Goal: Task Accomplishment & Management: Use online tool/utility

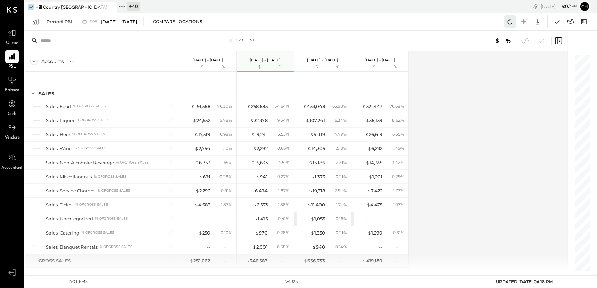
scroll to position [1894, 0]
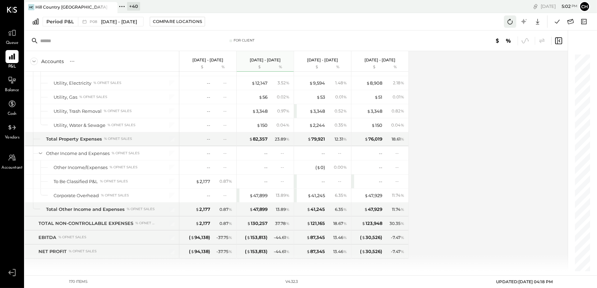
click at [507, 23] on icon at bounding box center [509, 21] width 9 height 9
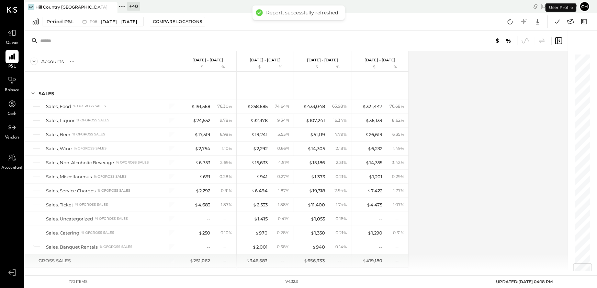
scroll to position [1766, 0]
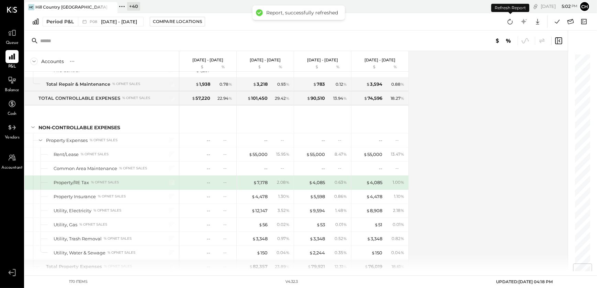
click at [507, 23] on icon at bounding box center [509, 21] width 9 height 9
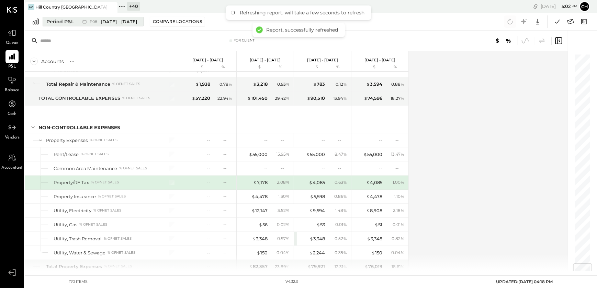
click at [62, 22] on div "Period P&L" at bounding box center [59, 21] width 27 height 7
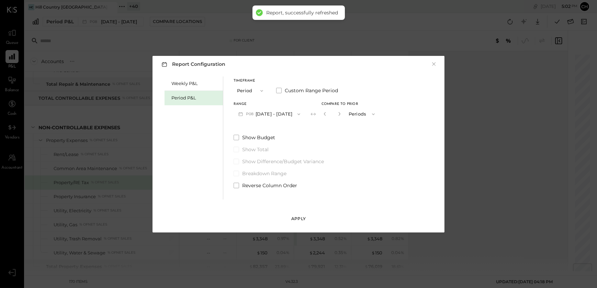
click at [298, 218] on div "Apply" at bounding box center [298, 219] width 14 height 6
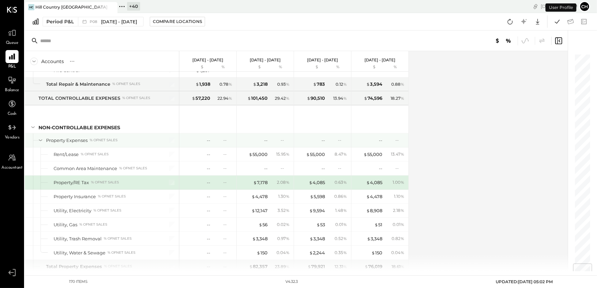
scroll to position [1894, 0]
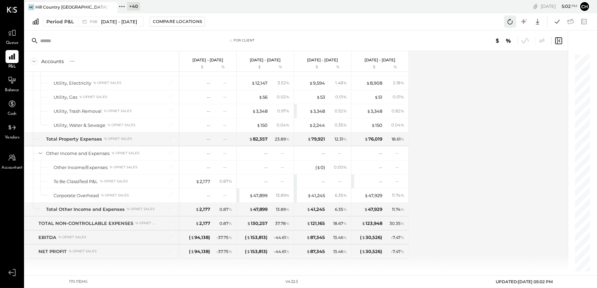
click at [510, 24] on icon at bounding box center [509, 21] width 9 height 9
click at [556, 23] on icon at bounding box center [556, 22] width 5 height 4
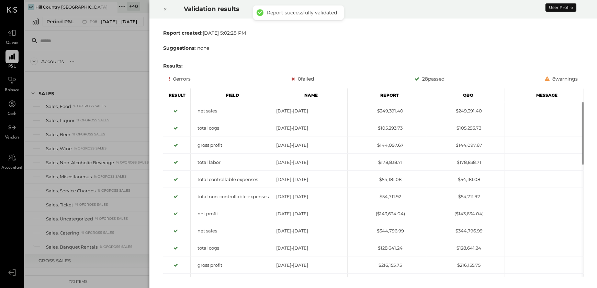
scroll to position [1766, 0]
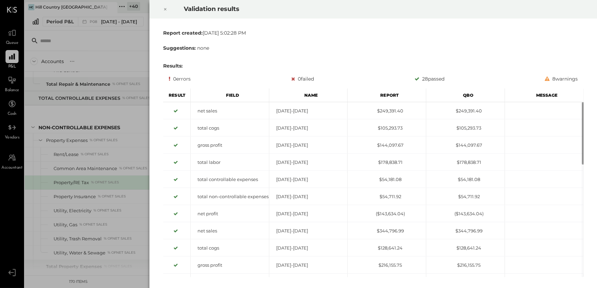
click at [163, 11] on icon at bounding box center [165, 9] width 4 height 8
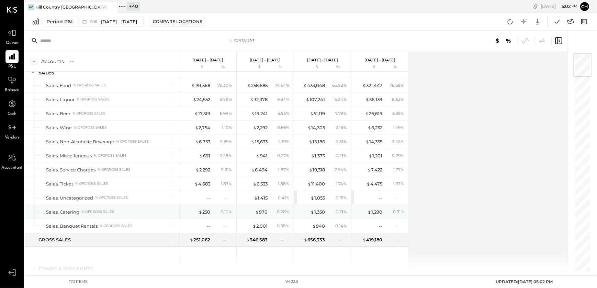
scroll to position [0, 0]
